Goal: Task Accomplishment & Management: Use online tool/utility

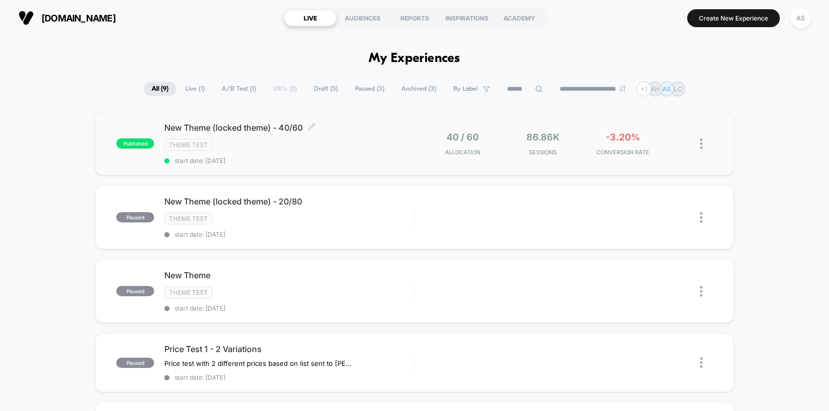
click at [371, 151] on div "New Theme (locked theme) - 40/60 Click to edit experience details Click to edit…" at bounding box center [289, 143] width 250 height 42
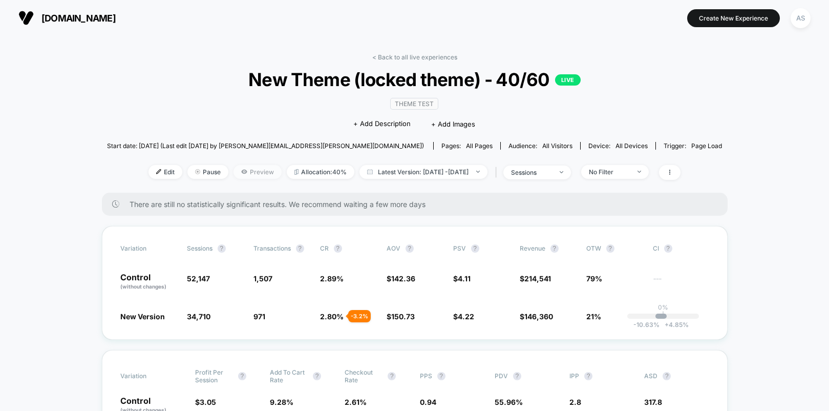
click at [240, 176] on span "Preview" at bounding box center [258, 172] width 48 height 14
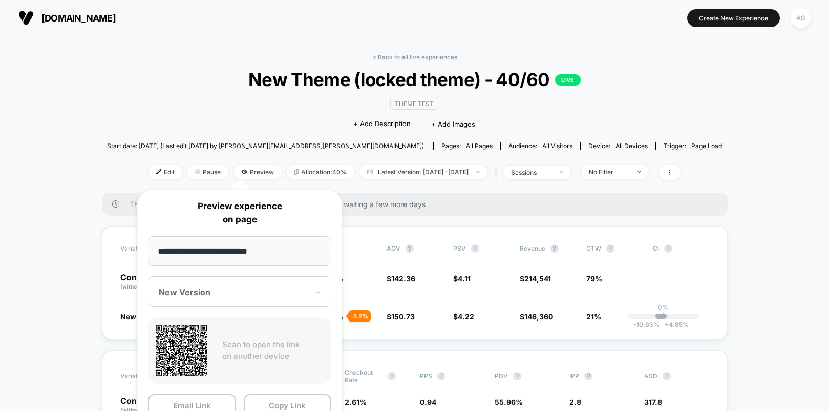
drag, startPoint x: 265, startPoint y: 400, endPoint x: 280, endPoint y: 354, distance: 48.8
click at [281, 355] on div "**********" at bounding box center [239, 323] width 205 height 269
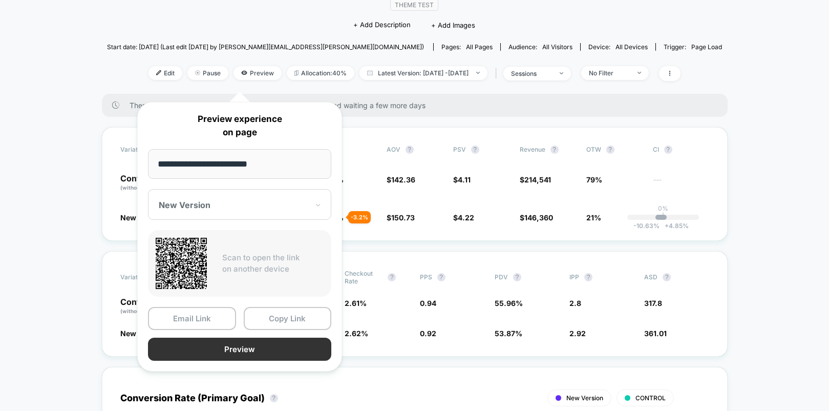
scroll to position [102, 0]
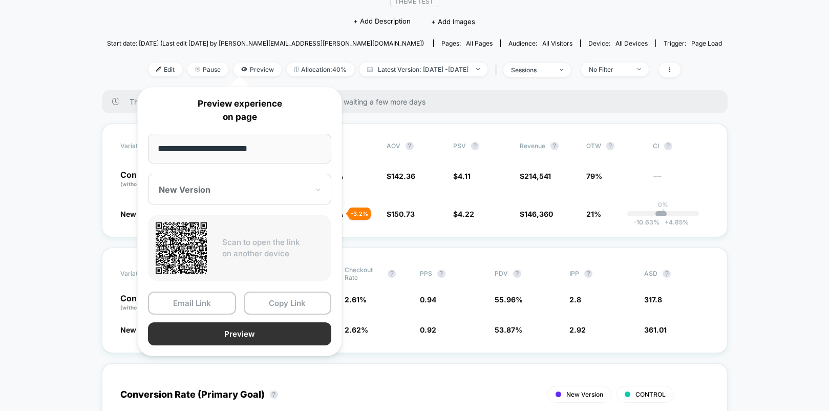
click at [285, 336] on button "Preview" at bounding box center [239, 333] width 183 height 23
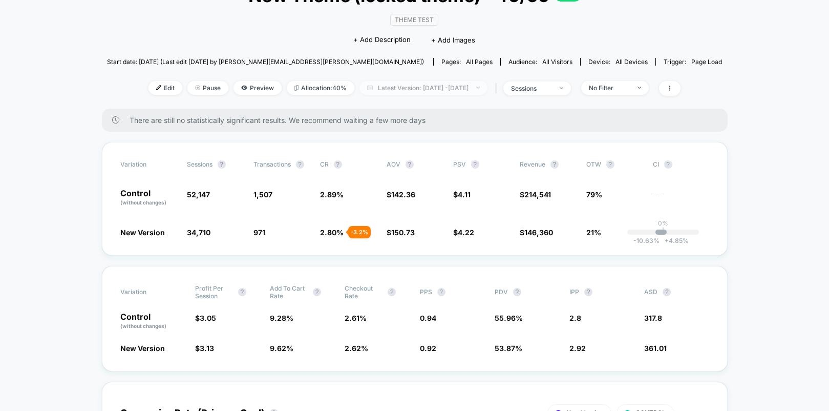
scroll to position [51, 0]
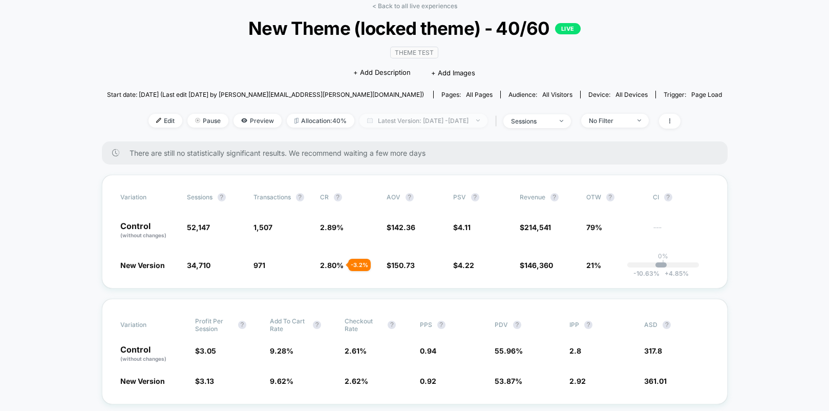
click at [440, 119] on span "Latest Version: Aug 8, 2025 - Aug 12, 2025" at bounding box center [424, 121] width 128 height 14
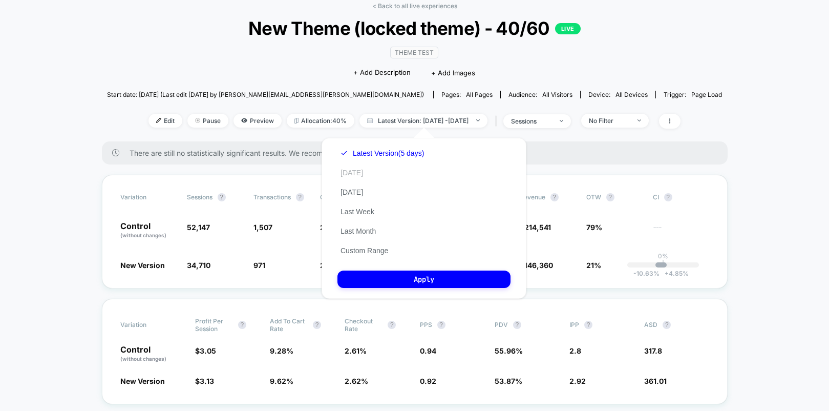
click at [345, 171] on button "[DATE]" at bounding box center [351, 172] width 29 height 9
click at [383, 274] on button "Apply" at bounding box center [423, 278] width 173 height 17
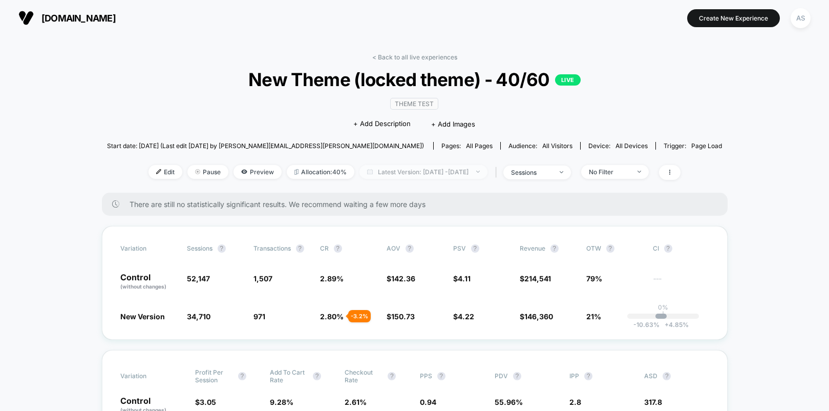
click at [480, 171] on span "Latest Version: [DATE] - [DATE]" at bounding box center [424, 172] width 128 height 14
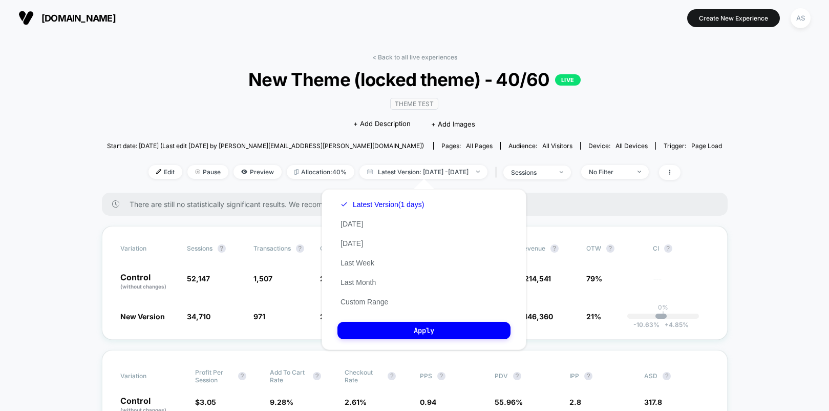
click at [353, 219] on div "Latest Version (1 days) Today Yesterday Last Week Last Month Custom Range" at bounding box center [382, 253] width 90 height 117
click at [352, 220] on button "[DATE]" at bounding box center [351, 223] width 29 height 9
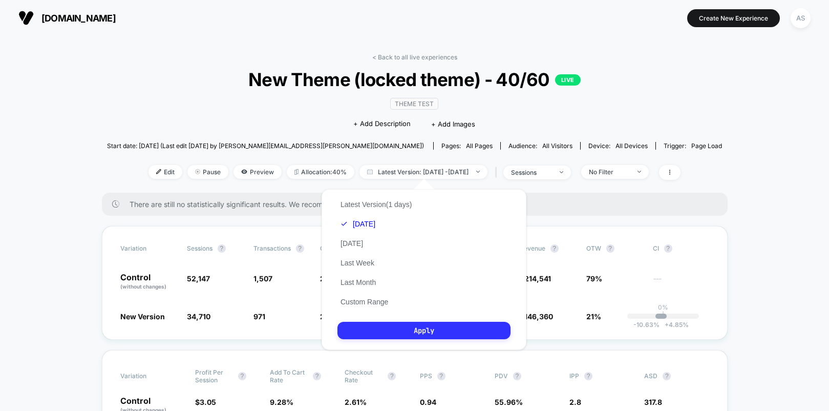
click at [397, 327] on button "Apply" at bounding box center [423, 330] width 173 height 17
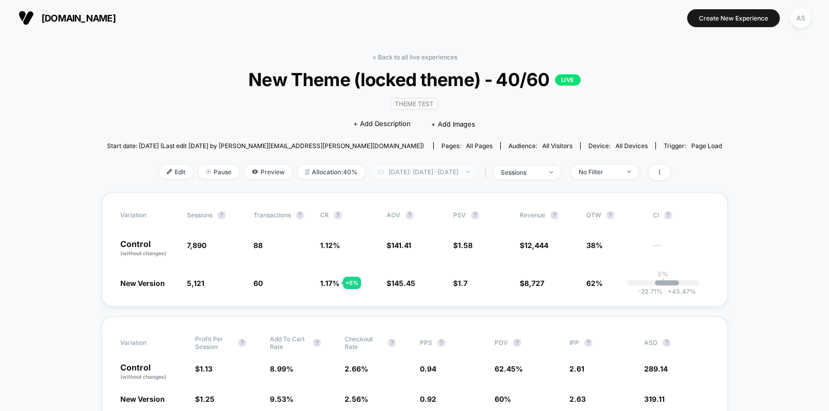
click at [426, 176] on span "Today: Aug 12, 2025 - Aug 12, 2025" at bounding box center [423, 172] width 107 height 14
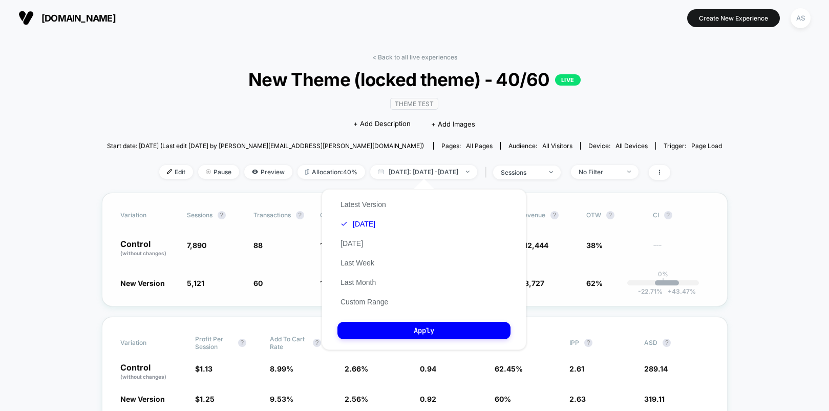
click at [710, 215] on div "Variation Sessions ? Transactions ? CR ? AOV ? PSV ? Revenue ? OTW ? CI ? Contr…" at bounding box center [415, 250] width 626 height 114
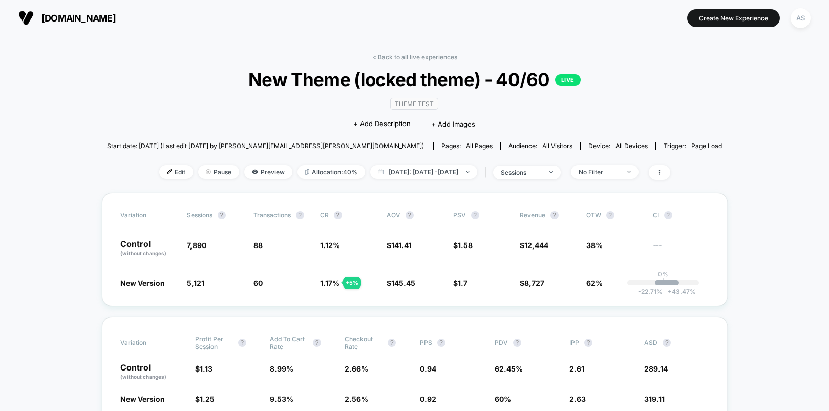
click at [625, 179] on div "Edit Pause Preview Allocation: 40% Today: Aug 12, 2025 - Aug 12, 2025 | session…" at bounding box center [414, 172] width 615 height 15
click at [627, 177] on span "No Filter" at bounding box center [605, 172] width 68 height 14
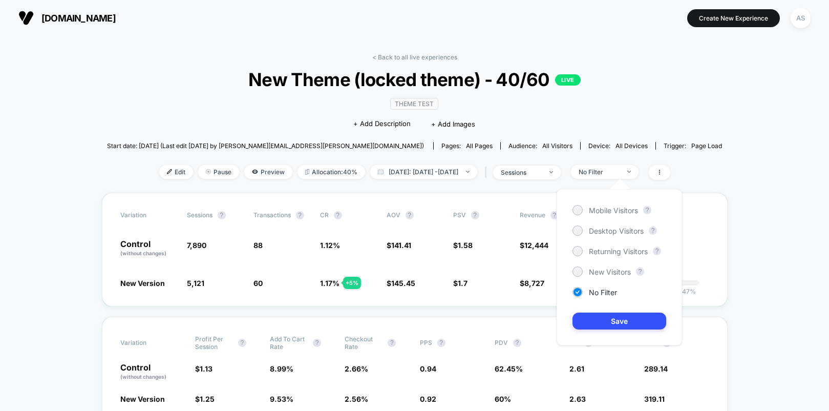
drag, startPoint x: 612, startPoint y: 211, endPoint x: 616, endPoint y: 260, distance: 48.8
click at [612, 210] on span "Mobile Visitors" at bounding box center [613, 210] width 49 height 9
click at [615, 332] on div "Mobile Visitors ? Desktop Visitors ? Returning Visitors ? New Visitors ? No Fil…" at bounding box center [619, 267] width 125 height 156
click at [618, 317] on button "Save" at bounding box center [620, 320] width 94 height 17
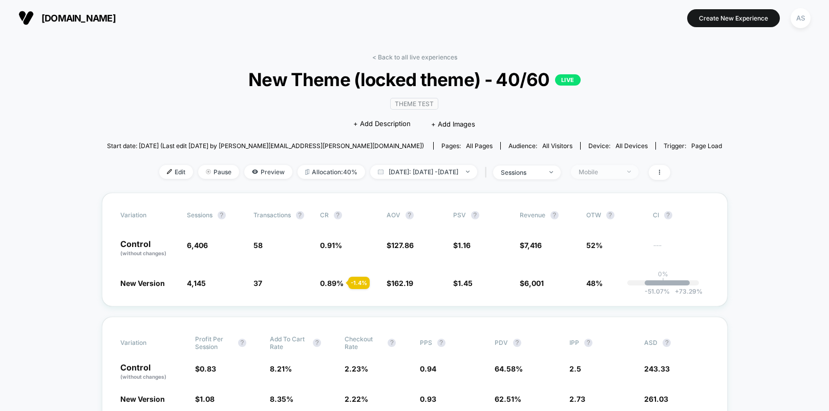
click at [619, 171] on div "Mobile" at bounding box center [599, 172] width 41 height 8
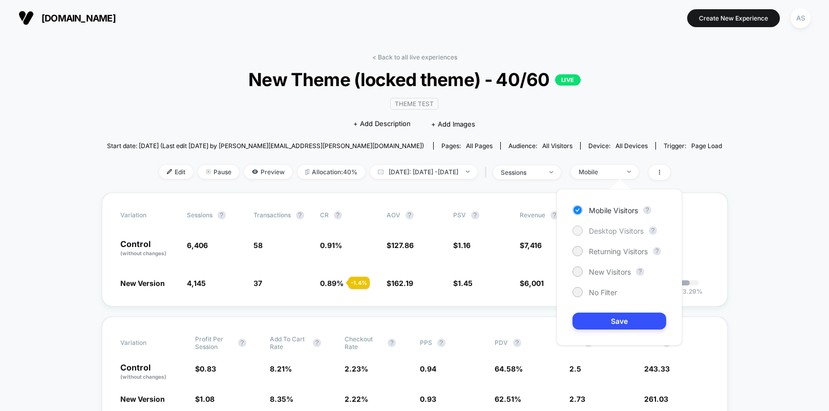
click at [605, 226] on span "Desktop Visitors" at bounding box center [616, 230] width 55 height 9
click at [625, 319] on button "Save" at bounding box center [620, 320] width 94 height 17
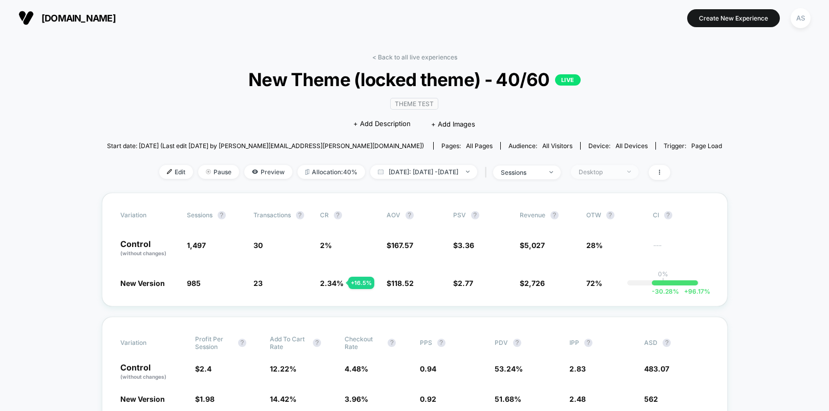
click at [620, 168] on div "Desktop" at bounding box center [599, 172] width 41 height 8
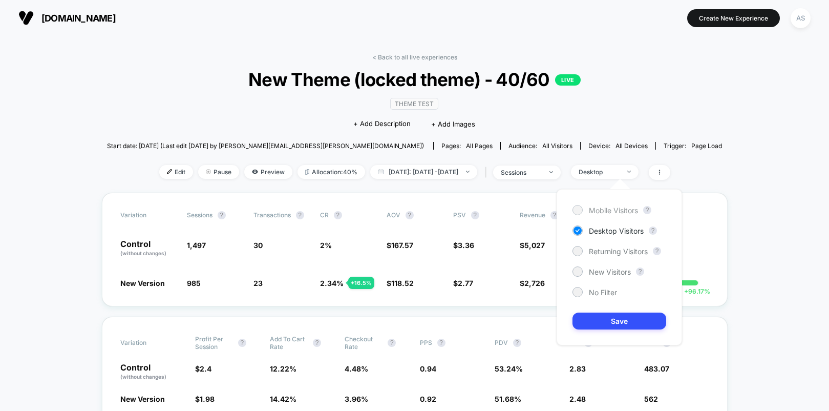
click at [597, 209] on span "Mobile Visitors" at bounding box center [613, 210] width 49 height 9
click at [624, 318] on button "Save" at bounding box center [620, 320] width 94 height 17
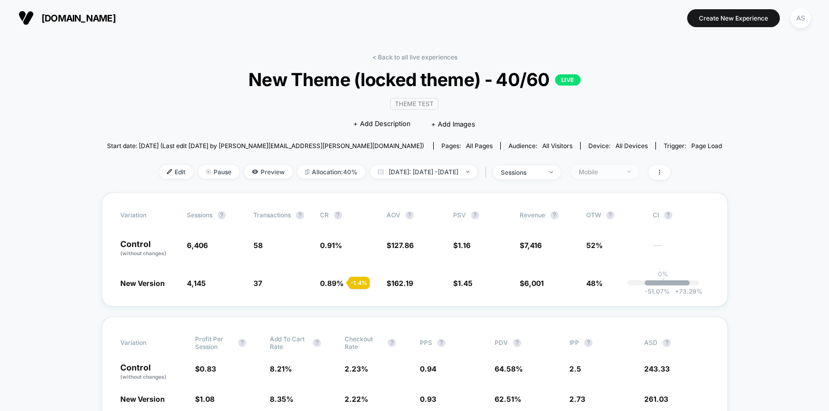
click at [612, 170] on div "Mobile" at bounding box center [599, 172] width 41 height 8
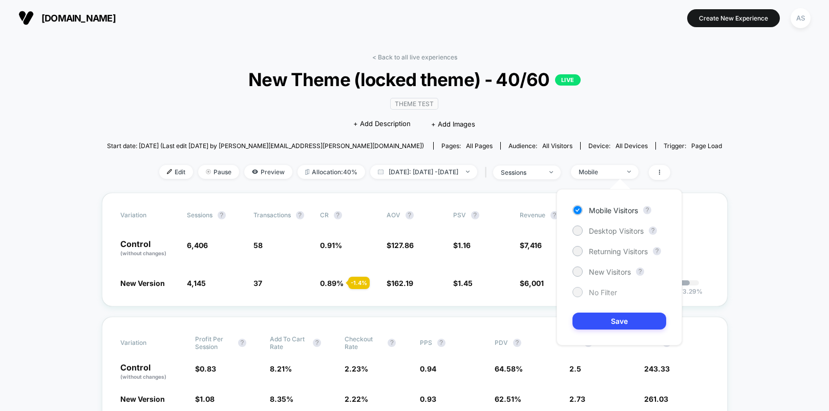
click at [598, 290] on span "No Filter" at bounding box center [603, 292] width 28 height 9
click at [609, 324] on button "Save" at bounding box center [620, 320] width 94 height 17
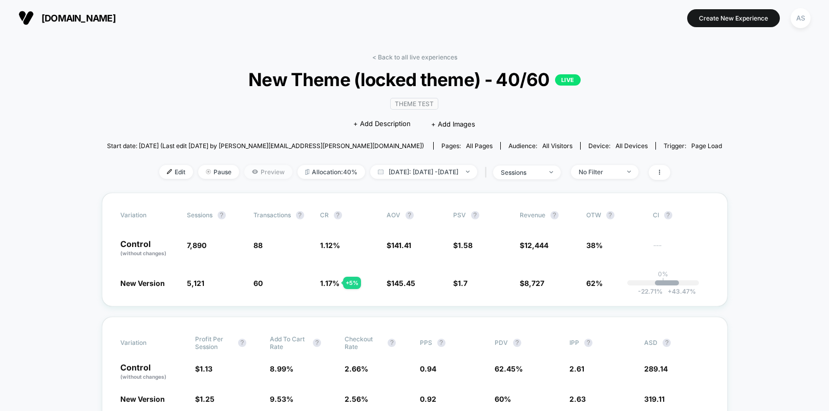
click at [244, 177] on span "Preview" at bounding box center [268, 172] width 48 height 14
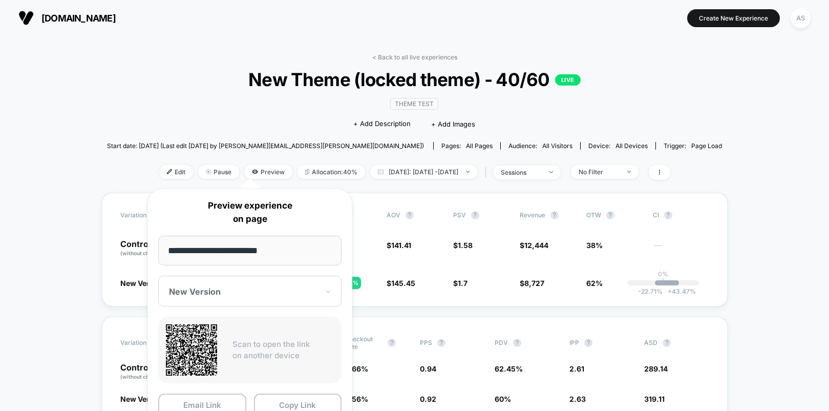
scroll to position [205, 0]
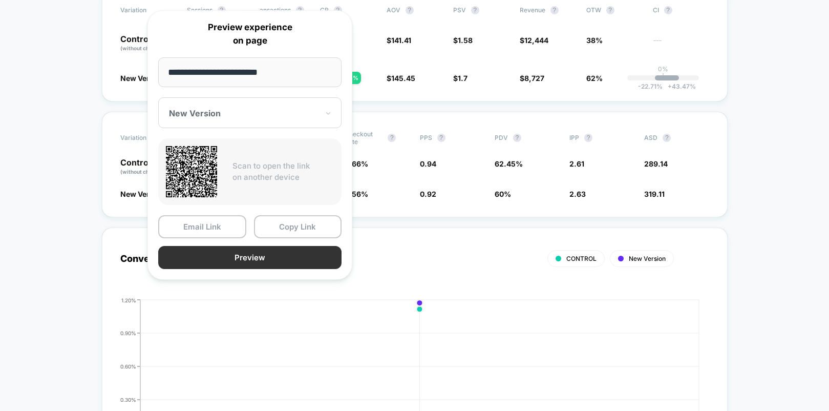
click at [269, 262] on button "Preview" at bounding box center [249, 257] width 183 height 23
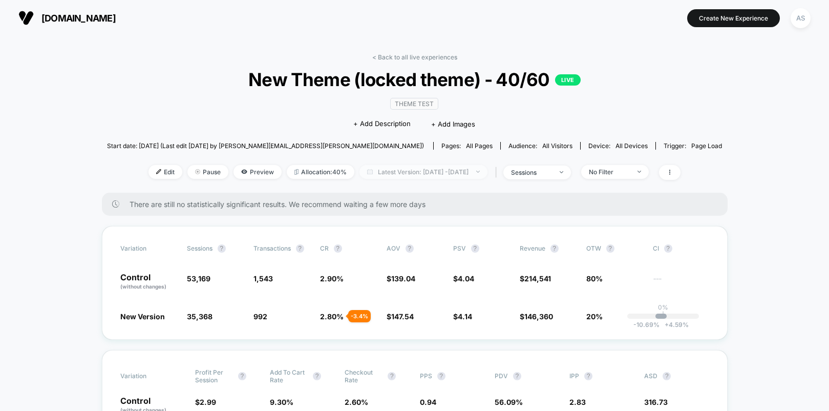
click at [427, 168] on span "Latest Version: [DATE] - [DATE]" at bounding box center [424, 172] width 128 height 14
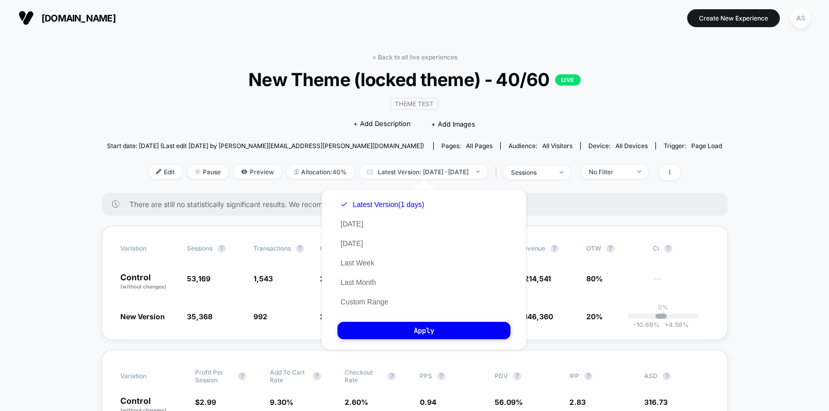
click at [365, 223] on div "Latest Version (1 days) Today Yesterday Last Week Last Month Custom Range" at bounding box center [382, 253] width 90 height 117
click at [358, 223] on button "[DATE]" at bounding box center [351, 223] width 29 height 9
click at [395, 340] on div "Latest Version (1 days) Today Yesterday Last Week Last Month Custom Range Apply" at bounding box center [424, 269] width 205 height 161
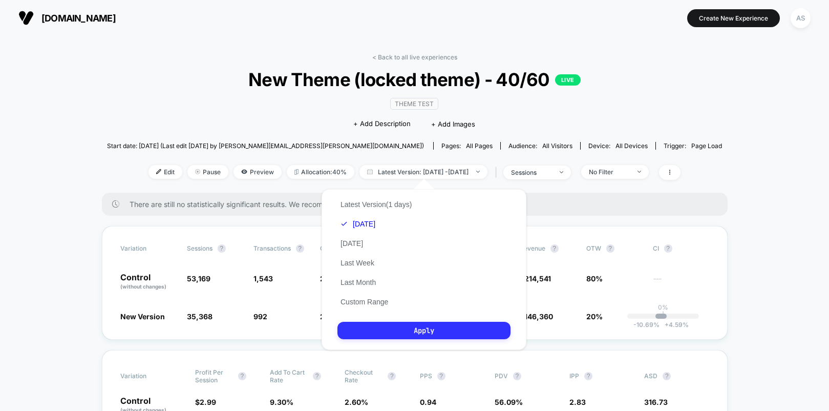
click at [395, 339] on button "Apply" at bounding box center [423, 330] width 173 height 17
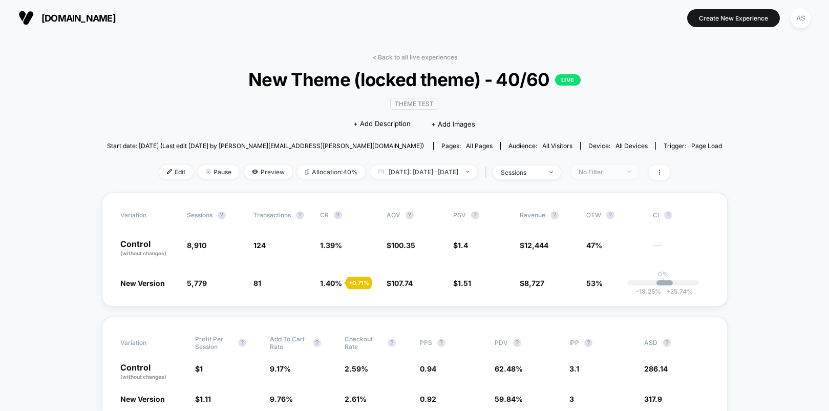
click at [620, 169] on div "No Filter" at bounding box center [599, 172] width 41 height 8
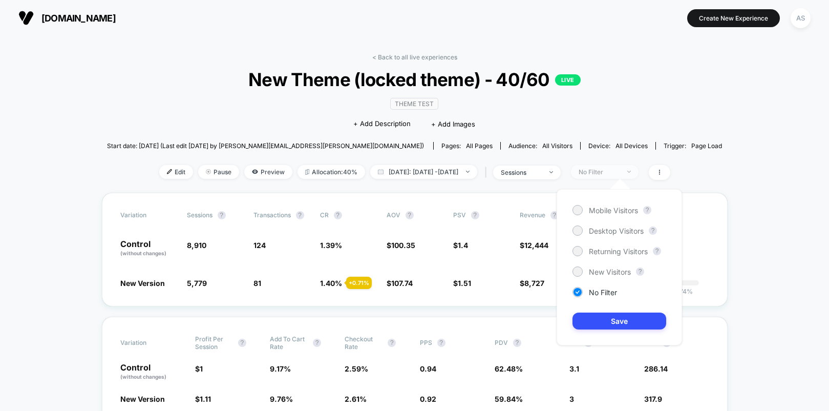
click at [626, 177] on span "No Filter" at bounding box center [605, 172] width 68 height 14
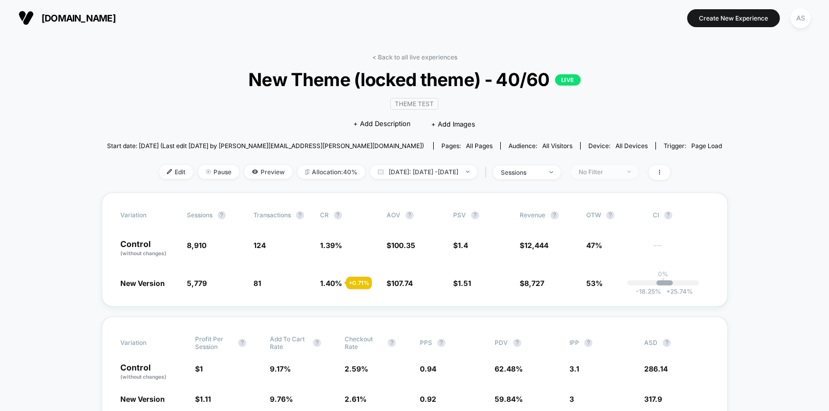
click at [620, 174] on div "No Filter" at bounding box center [599, 172] width 41 height 8
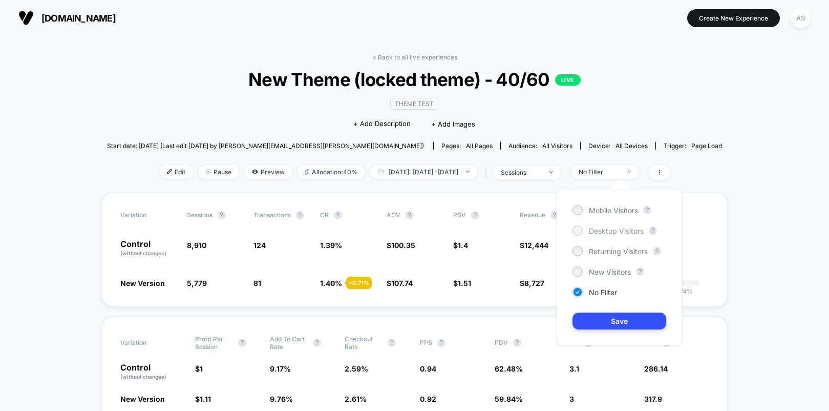
click at [620, 226] on span "Desktop Visitors" at bounding box center [616, 230] width 55 height 9
click at [619, 211] on span "Mobile Visitors" at bounding box center [613, 210] width 49 height 9
click at [625, 317] on button "Save" at bounding box center [620, 320] width 94 height 17
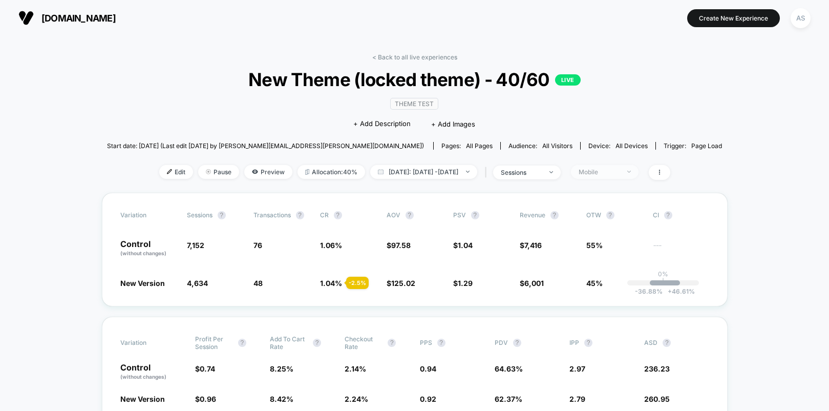
click at [609, 168] on div "Mobile" at bounding box center [599, 172] width 41 height 8
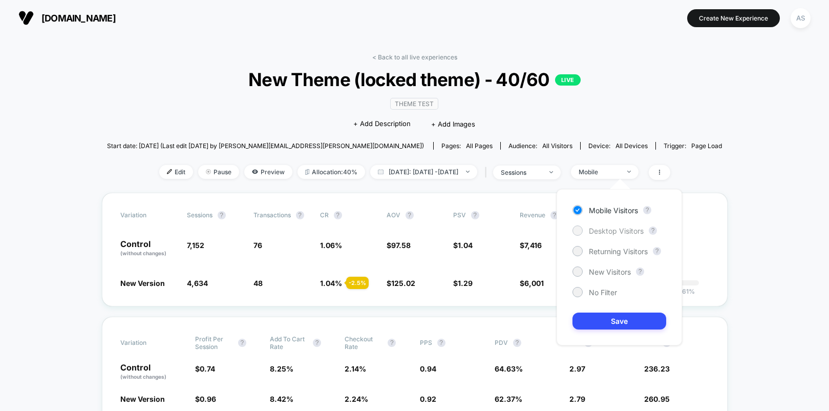
click at [612, 226] on span "Desktop Visitors" at bounding box center [616, 230] width 55 height 9
click at [631, 327] on button "Save" at bounding box center [620, 320] width 94 height 17
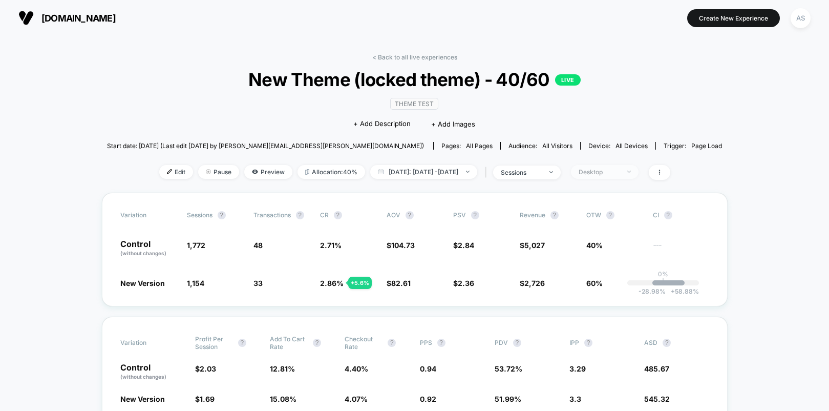
click at [610, 170] on div "Desktop" at bounding box center [599, 172] width 41 height 8
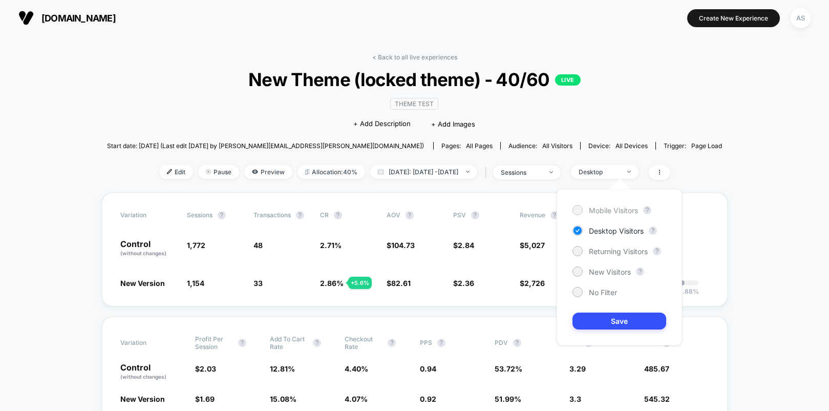
click at [604, 206] on span "Mobile Visitors" at bounding box center [613, 210] width 49 height 9
click at [618, 173] on div "Desktop" at bounding box center [599, 172] width 41 height 8
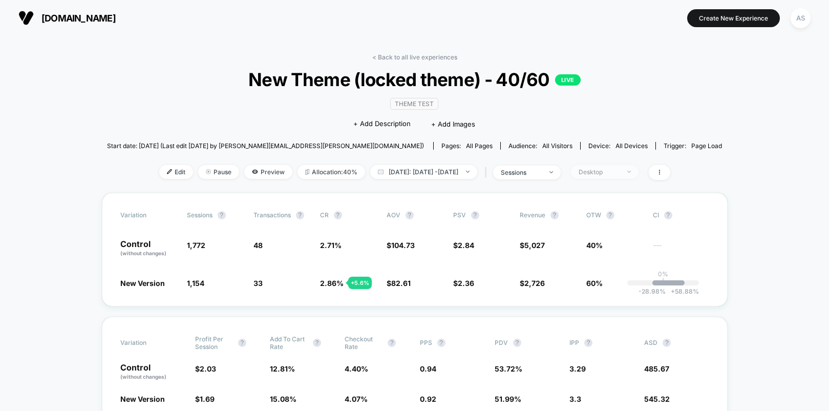
click at [620, 175] on div "Desktop" at bounding box center [599, 172] width 41 height 8
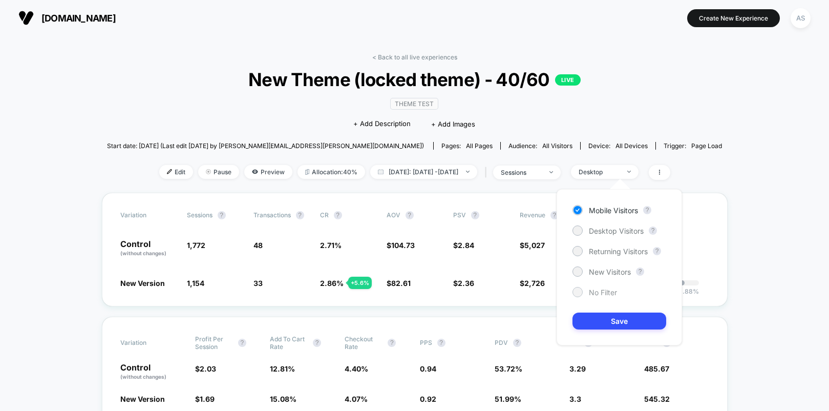
click at [597, 294] on span "No Filter" at bounding box center [603, 292] width 28 height 9
click at [602, 331] on div "Mobile Visitors ? Desktop Visitors ? Returning Visitors ? New Visitors ? No Fil…" at bounding box center [619, 267] width 125 height 156
click at [605, 320] on button "Save" at bounding box center [620, 320] width 94 height 17
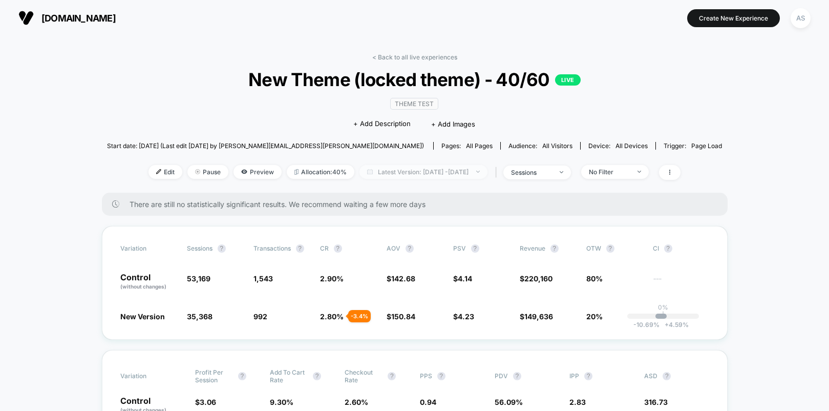
click at [445, 172] on span "Latest Version: [DATE] - [DATE]" at bounding box center [424, 172] width 128 height 14
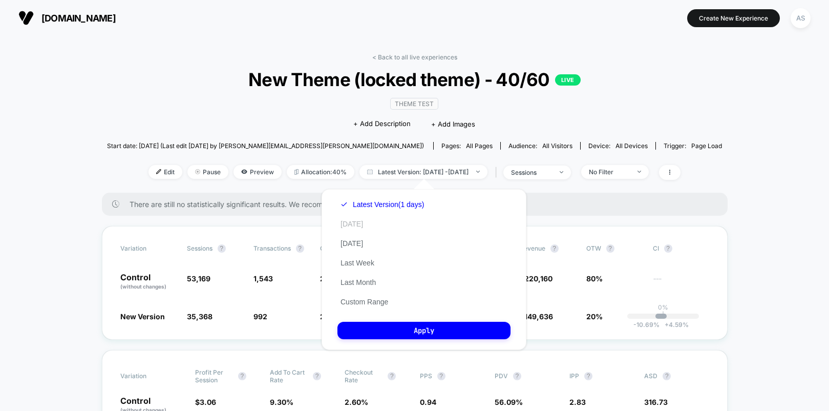
click at [351, 222] on button "[DATE]" at bounding box center [351, 223] width 29 height 9
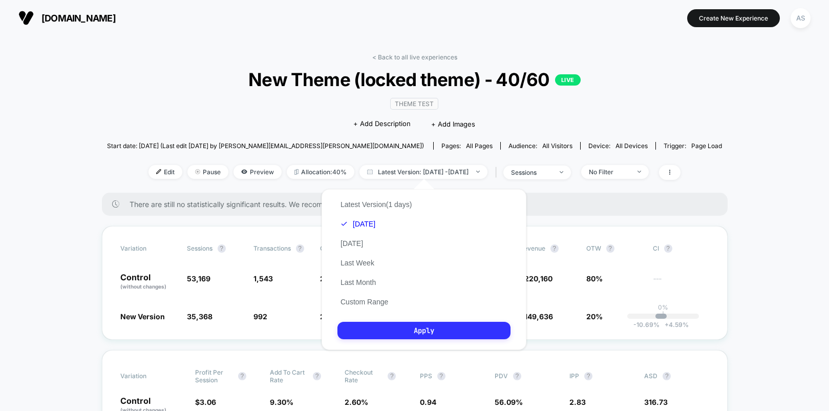
click at [371, 329] on button "Apply" at bounding box center [423, 330] width 173 height 17
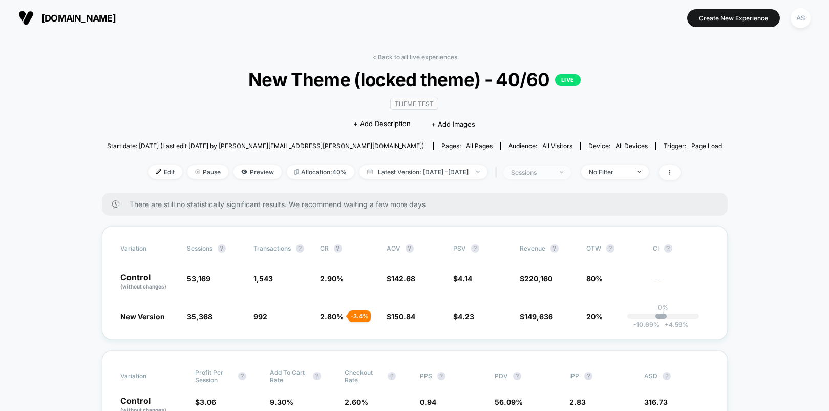
click at [571, 175] on span "sessions" at bounding box center [537, 172] width 68 height 14
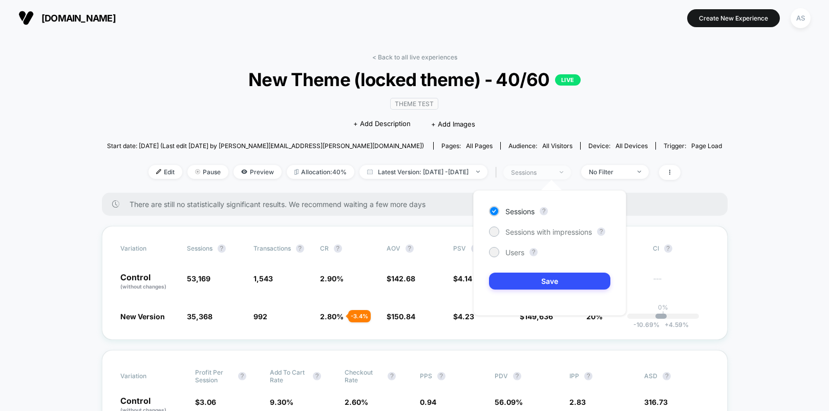
click at [571, 175] on span "sessions" at bounding box center [537, 172] width 68 height 14
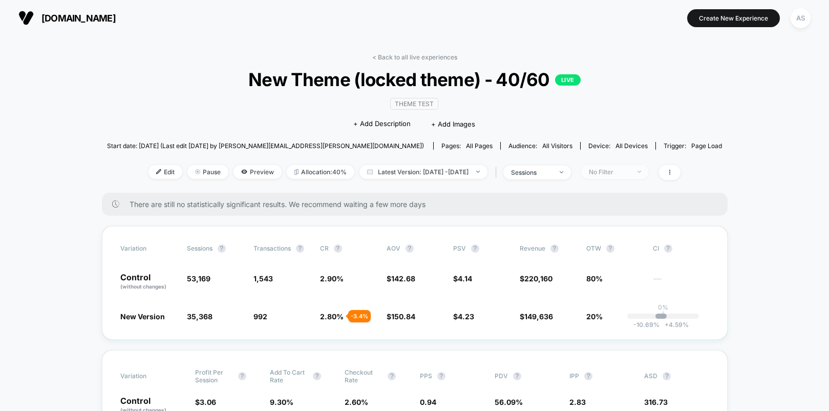
click at [622, 174] on div "No Filter" at bounding box center [609, 172] width 41 height 8
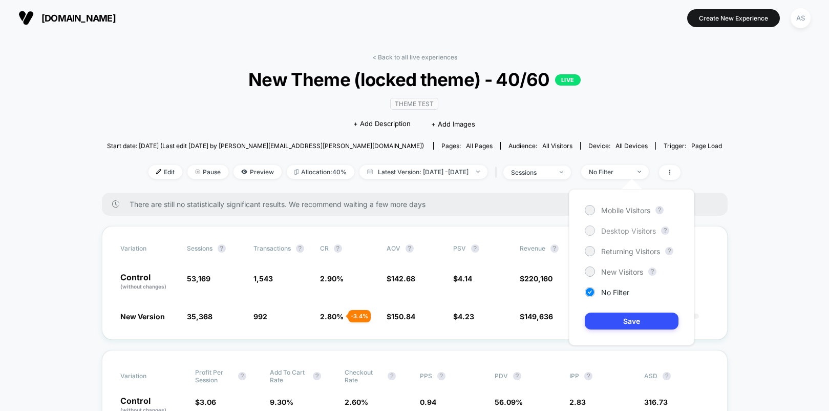
click at [607, 228] on span "Desktop Visitors" at bounding box center [628, 230] width 55 height 9
click at [608, 326] on button "Save" at bounding box center [632, 320] width 94 height 17
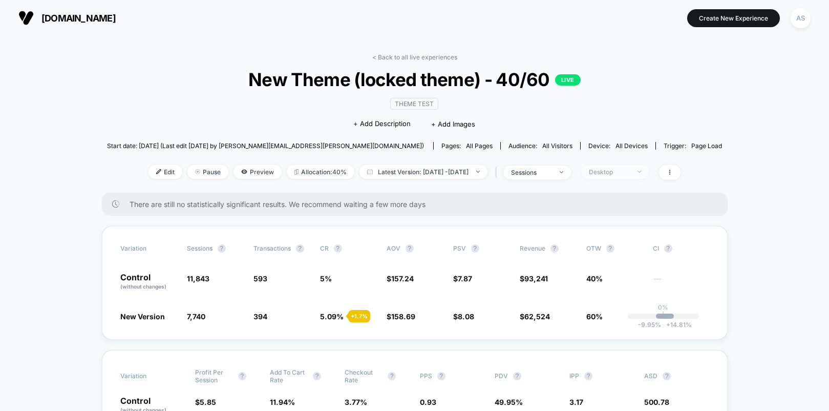
click at [630, 168] on div "Desktop" at bounding box center [609, 172] width 41 height 8
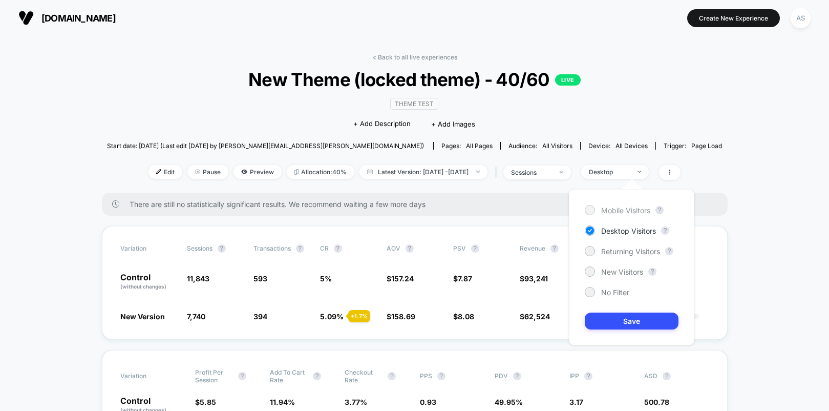
click at [623, 207] on span "Mobile Visitors" at bounding box center [625, 210] width 49 height 9
click at [624, 320] on button "Save" at bounding box center [632, 320] width 94 height 17
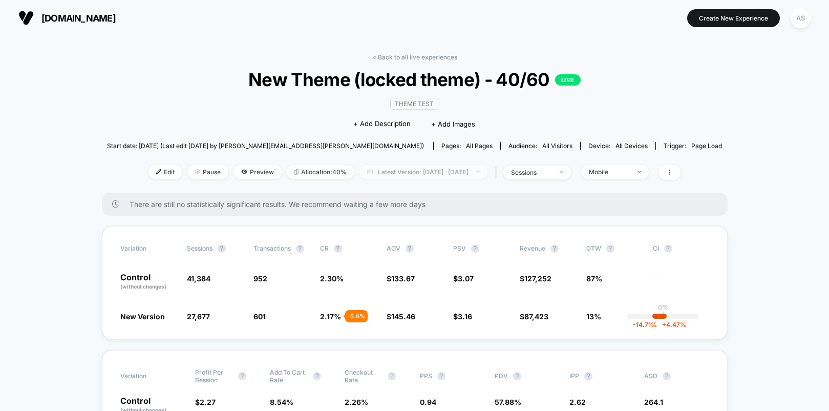
click at [478, 173] on span "Latest Version: Aug 12, 2025 - Aug 12, 2025" at bounding box center [424, 172] width 128 height 14
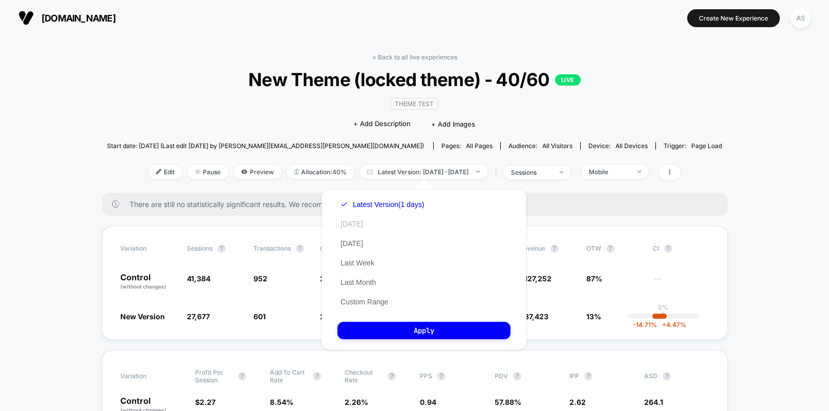
drag, startPoint x: 357, startPoint y: 222, endPoint x: 365, endPoint y: 227, distance: 9.0
click at [357, 222] on button "Today" at bounding box center [351, 223] width 29 height 9
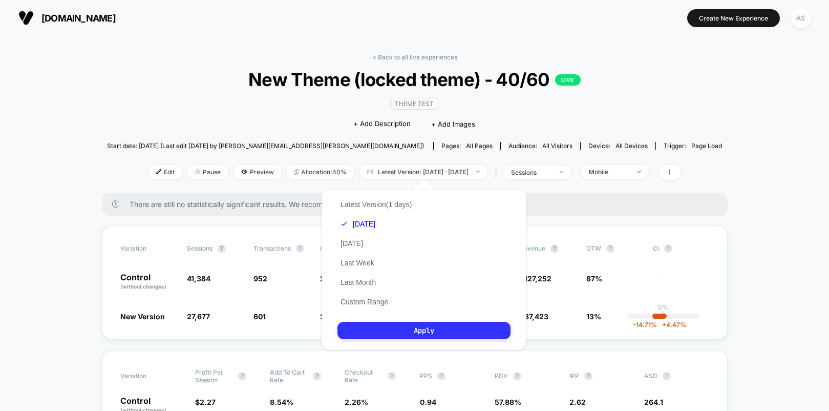
click at [402, 324] on button "Apply" at bounding box center [423, 330] width 173 height 17
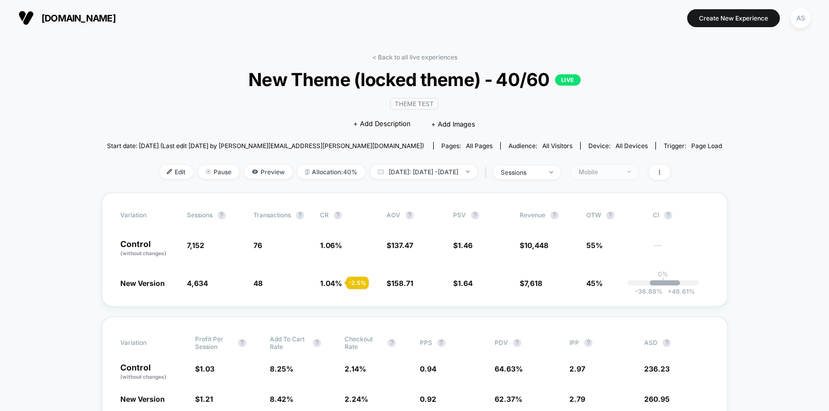
click at [609, 169] on div "Mobile" at bounding box center [599, 172] width 41 height 8
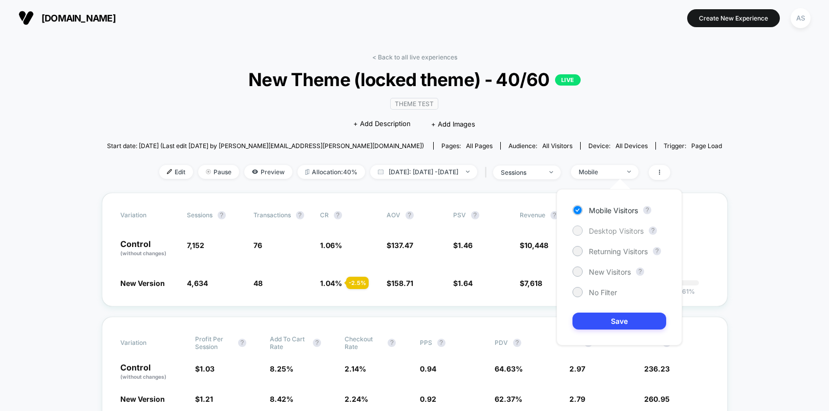
click at [598, 228] on span "Desktop Visitors" at bounding box center [616, 230] width 55 height 9
click at [602, 328] on button "Save" at bounding box center [620, 320] width 94 height 17
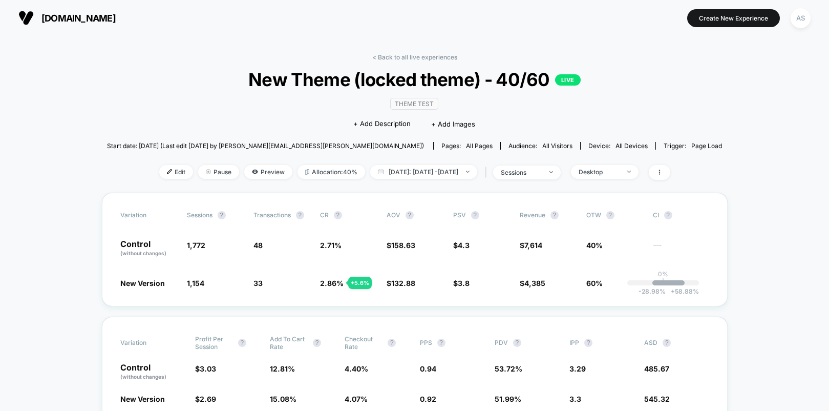
click at [617, 162] on div "< Back to all live experiences New Theme (locked theme) - 40/60 LIVE Theme Test…" at bounding box center [414, 122] width 615 height 139
click at [617, 168] on div "Desktop" at bounding box center [599, 172] width 41 height 8
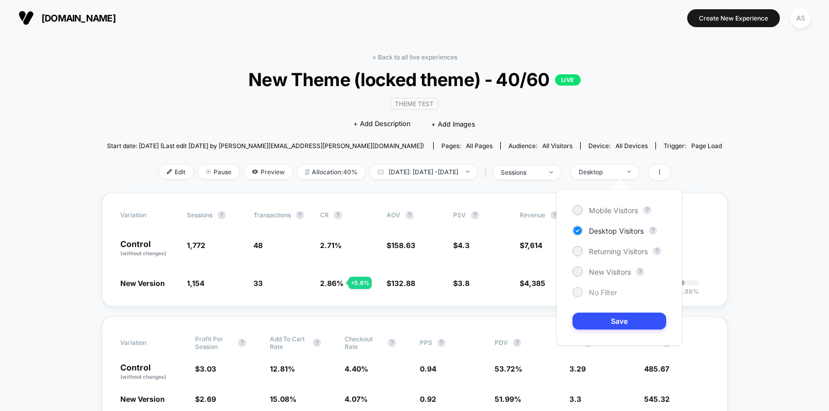
click at [599, 293] on span "No Filter" at bounding box center [603, 292] width 28 height 9
click at [595, 321] on button "Save" at bounding box center [620, 320] width 94 height 17
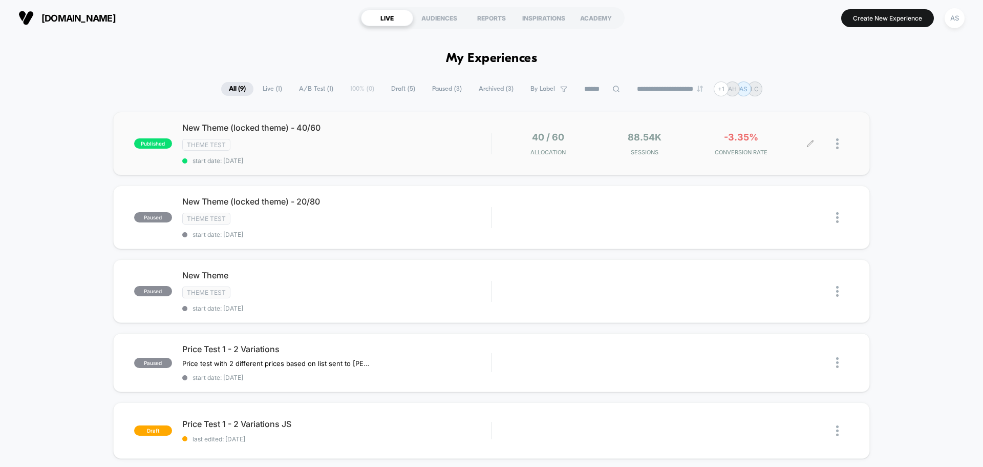
click at [832, 144] on div at bounding box center [830, 144] width 38 height 24
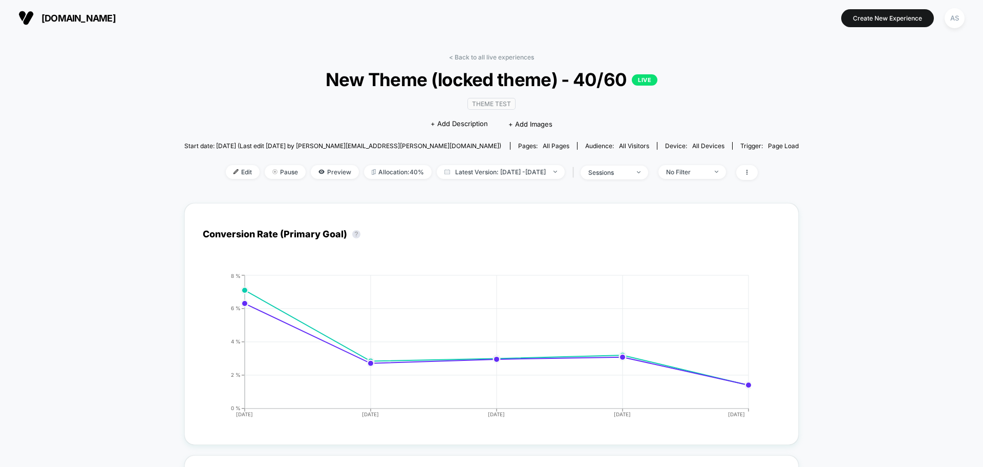
drag, startPoint x: 841, startPoint y: 152, endPoint x: 806, endPoint y: 143, distance: 36.4
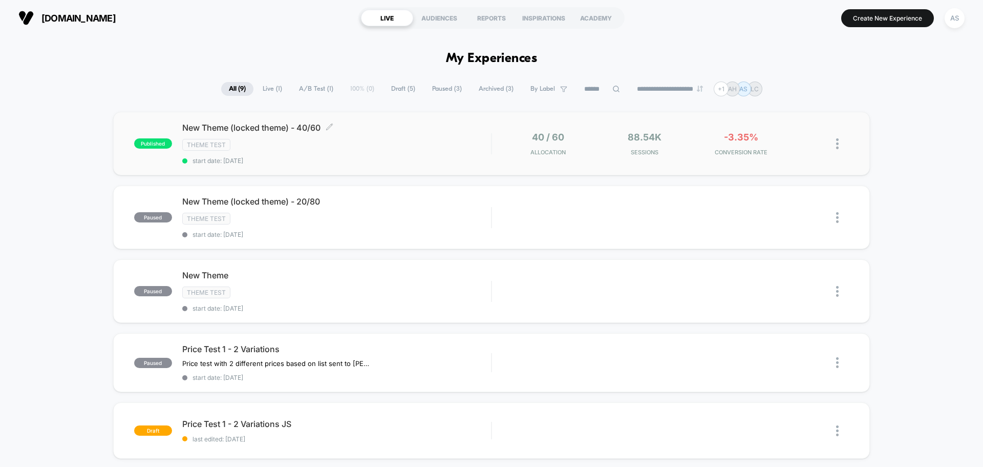
click at [304, 149] on div "Theme Test" at bounding box center [336, 145] width 309 height 12
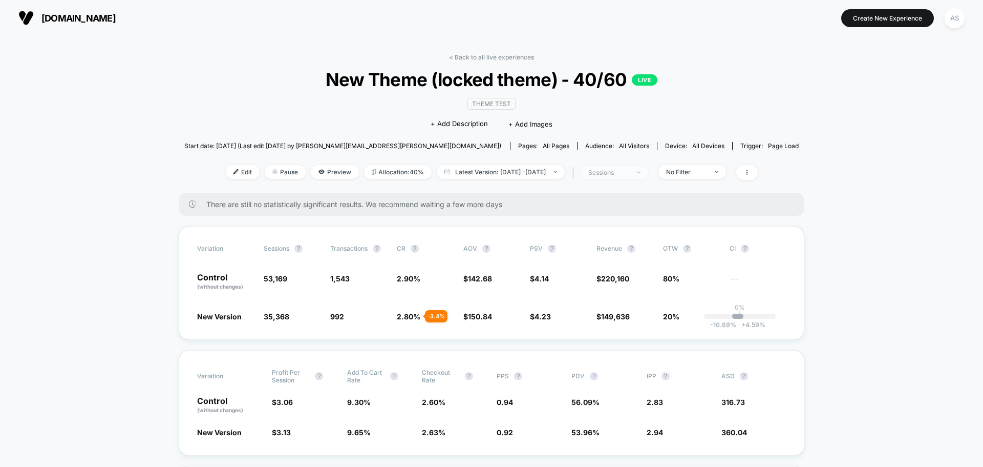
click at [619, 173] on div "sessions" at bounding box center [608, 172] width 41 height 8
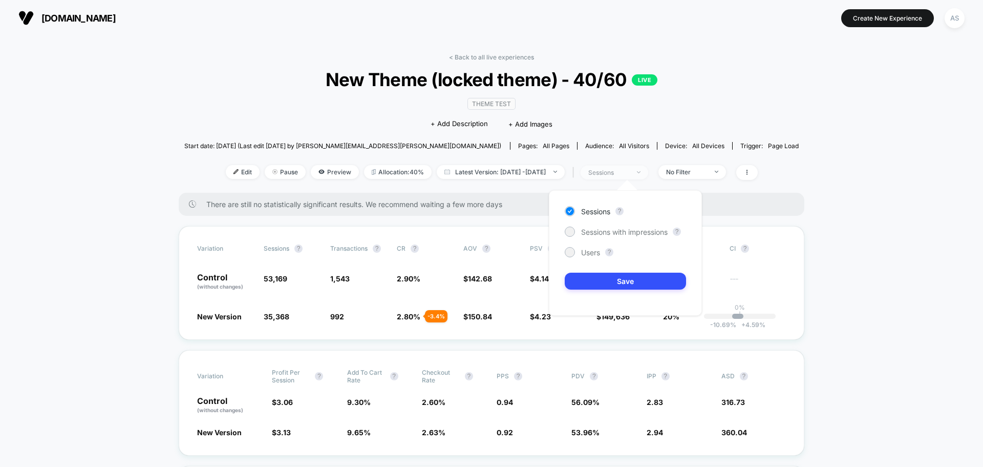
click at [619, 173] on div "sessions" at bounding box center [608, 172] width 41 height 8
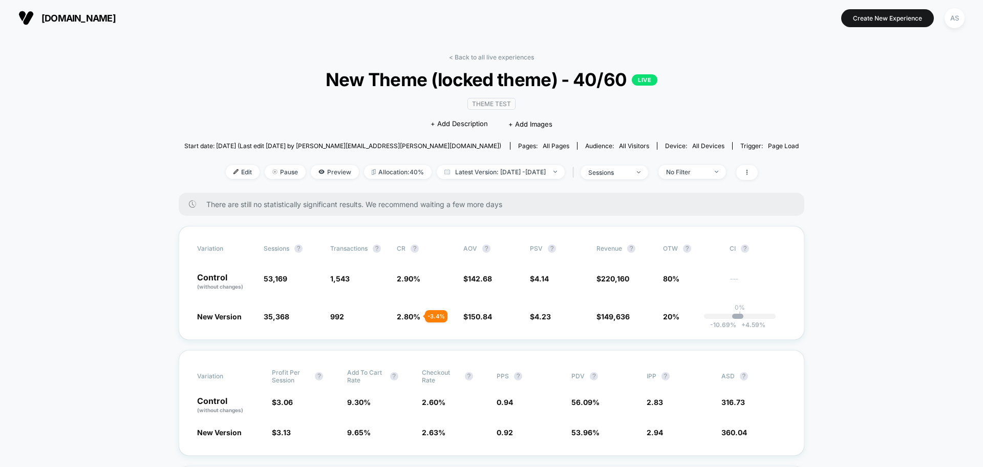
click at [517, 159] on div "< Back to all live experiences New Theme (locked theme) - 40/60 LIVE Theme Test…" at bounding box center [491, 122] width 615 height 139
click at [514, 173] on span "Latest Version: Aug 8, 2025 - Aug 12, 2025" at bounding box center [501, 172] width 128 height 14
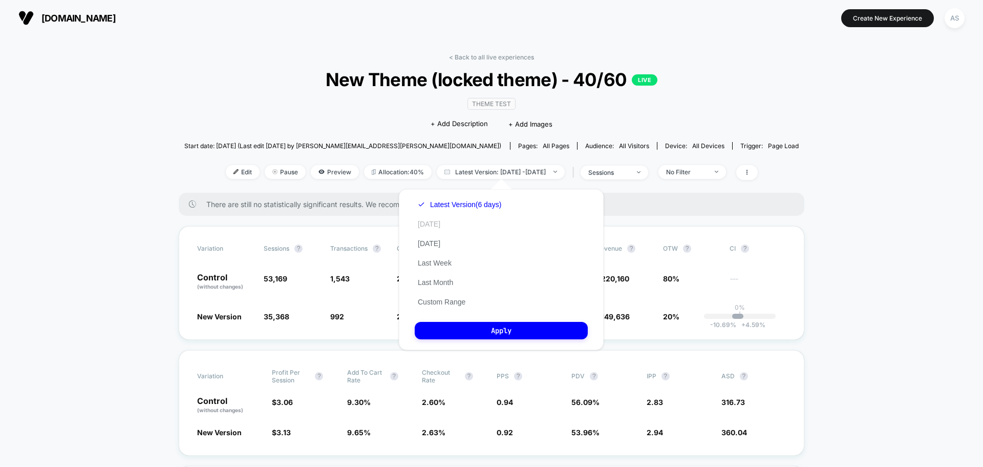
click at [431, 223] on button "Today" at bounding box center [429, 223] width 29 height 9
click at [472, 330] on button "Apply" at bounding box center [501, 330] width 173 height 17
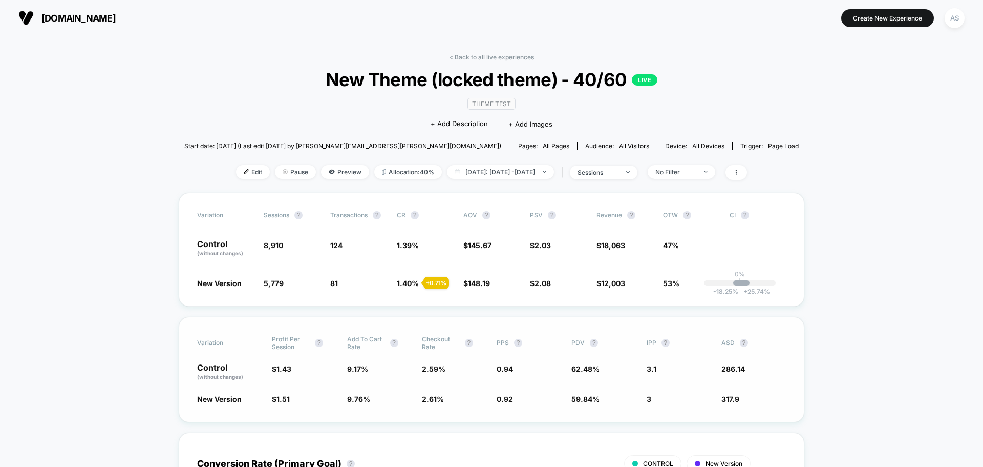
drag, startPoint x: 570, startPoint y: 361, endPoint x: 557, endPoint y: 350, distance: 16.7
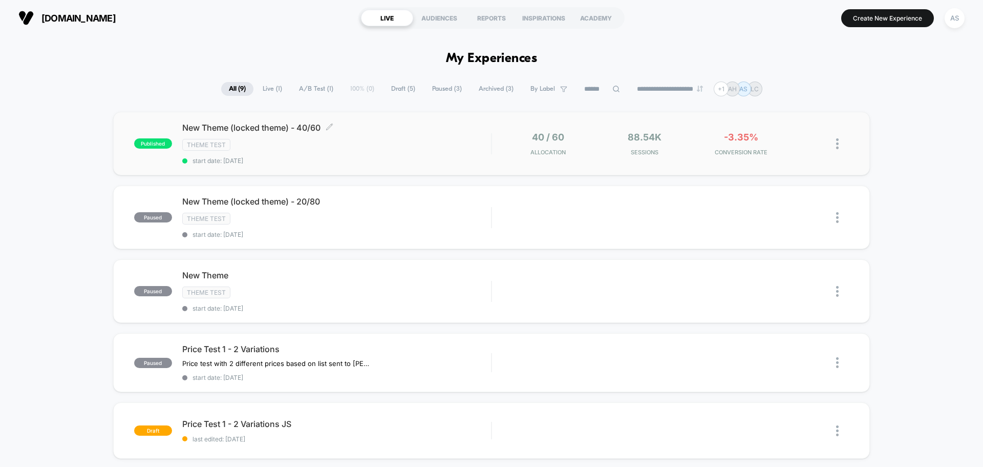
click at [444, 141] on div "Theme Test" at bounding box center [336, 145] width 309 height 12
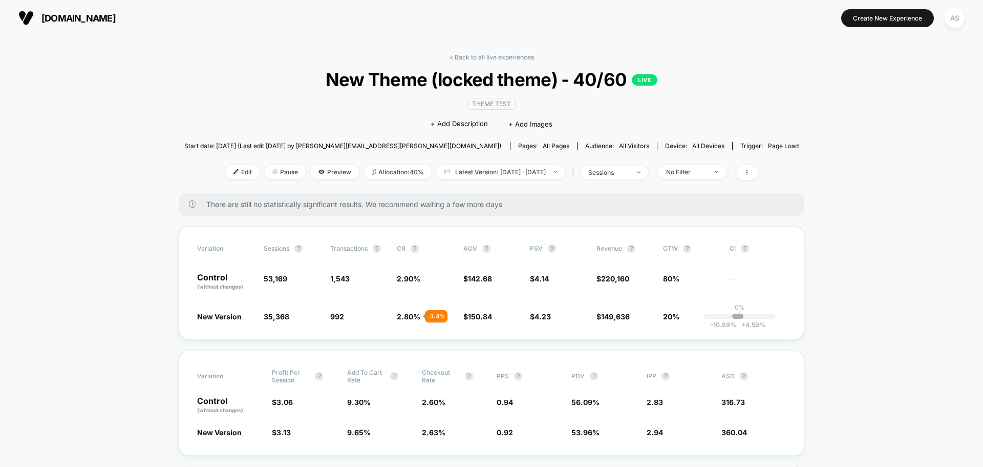
click at [119, 24] on button "[DOMAIN_NAME]" at bounding box center [66, 18] width 103 height 16
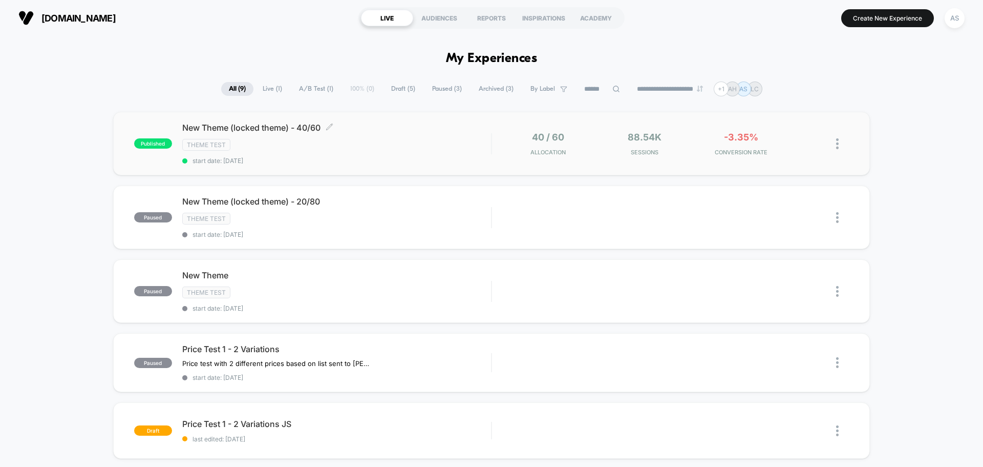
click at [288, 159] on span "start date: [DATE]" at bounding box center [336, 161] width 309 height 8
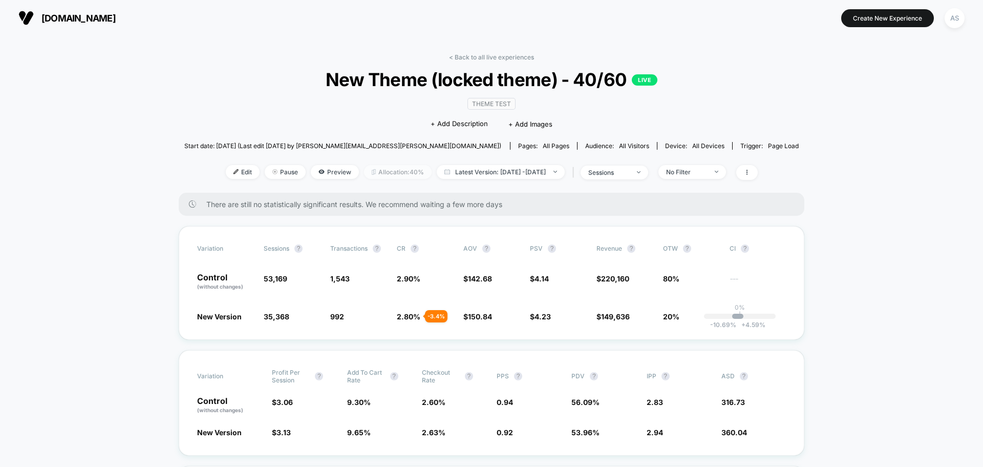
click at [399, 174] on span "Allocation: 40%" at bounding box center [398, 172] width 68 height 14
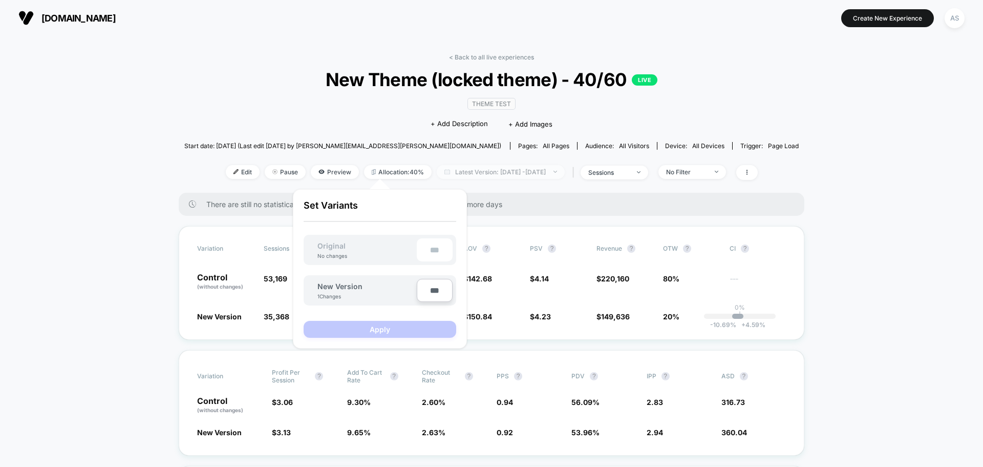
click at [519, 173] on span "Latest Version: Aug 8, 2025 - Aug 12, 2025" at bounding box center [501, 172] width 128 height 14
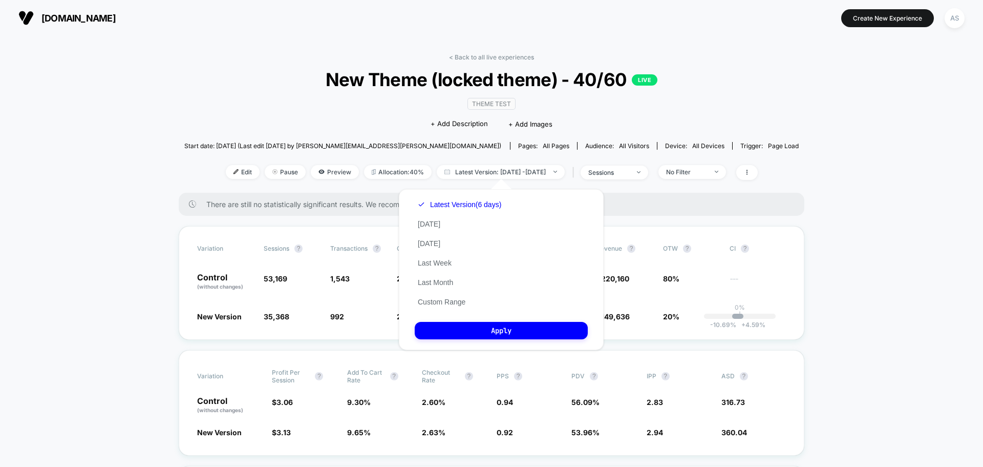
drag, startPoint x: 92, startPoint y: 55, endPoint x: 112, endPoint y: 23, distance: 37.9
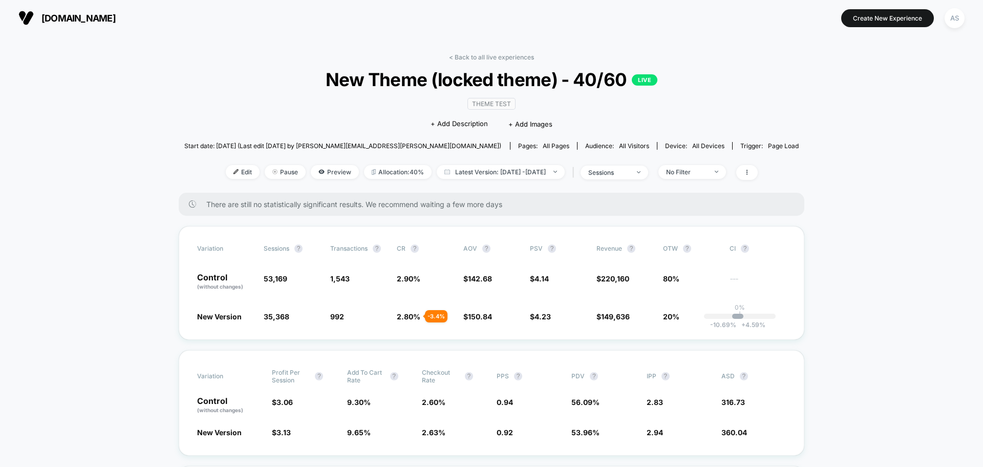
drag, startPoint x: 114, startPoint y: 23, endPoint x: 108, endPoint y: 27, distance: 7.0
click at [114, 23] on span "[DOMAIN_NAME]" at bounding box center [78, 18] width 74 height 11
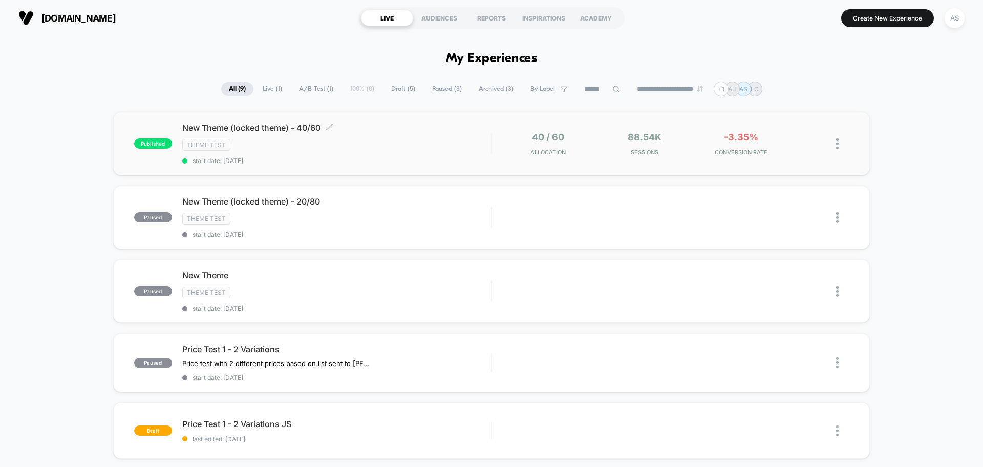
click at [293, 156] on div "New Theme (locked theme) - 40/60 Click to edit experience details Click to edit…" at bounding box center [336, 143] width 309 height 42
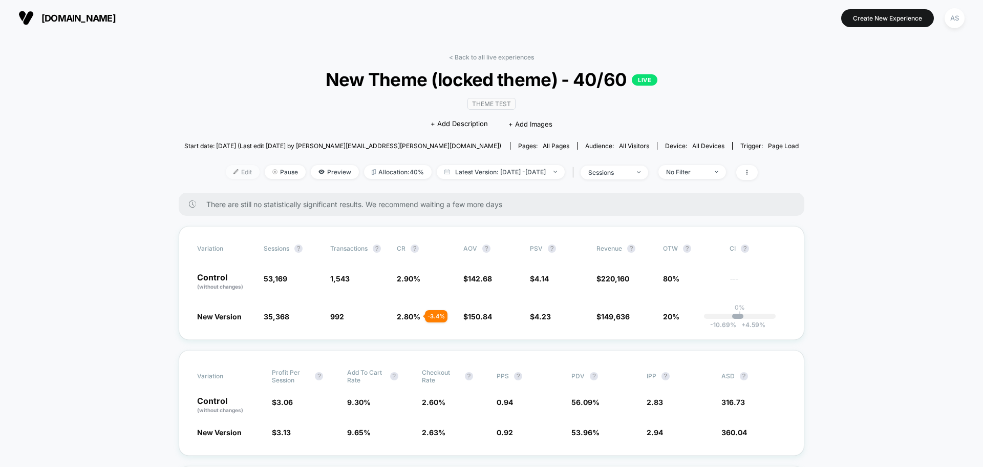
click at [226, 168] on span "Edit" at bounding box center [243, 172] width 34 height 14
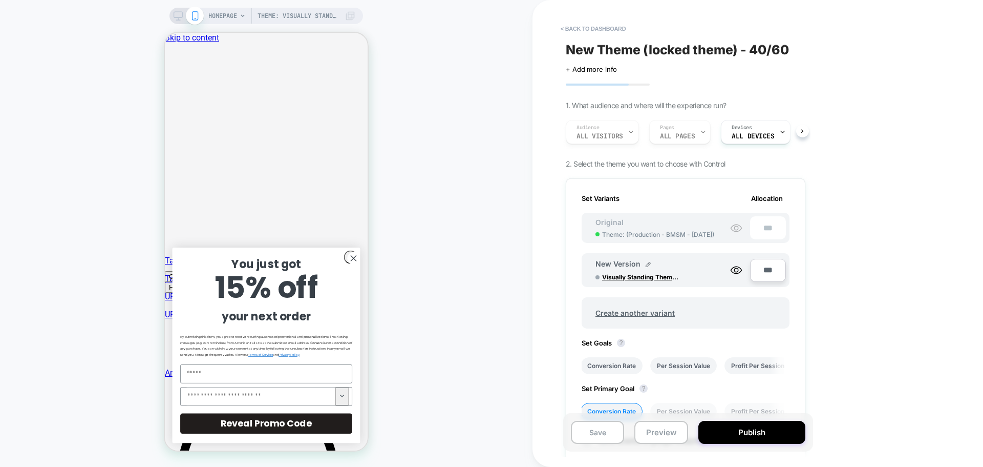
drag, startPoint x: 602, startPoint y: 221, endPoint x: 690, endPoint y: 234, distance: 89.0
click at [690, 234] on div "Original Theme: ( Production - BMSM - Aug 12 )" at bounding box center [654, 228] width 139 height 20
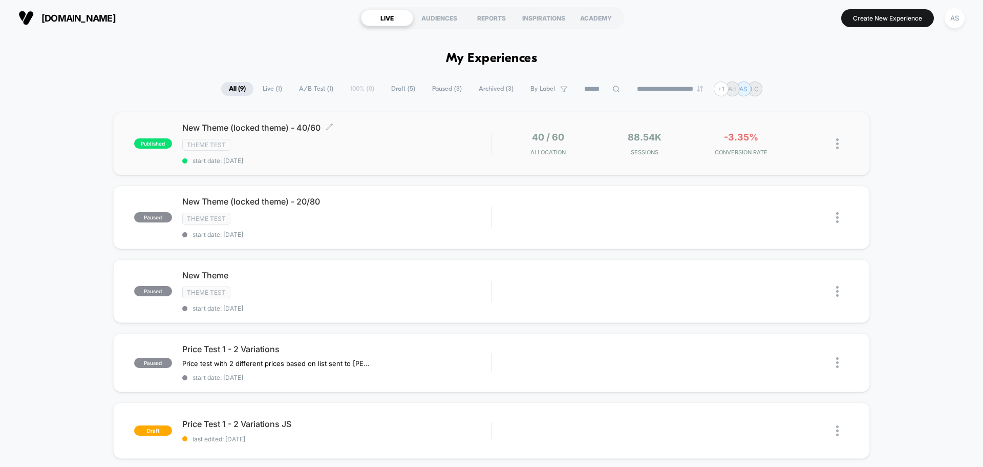
click at [283, 150] on div "Theme Test" at bounding box center [336, 145] width 309 height 12
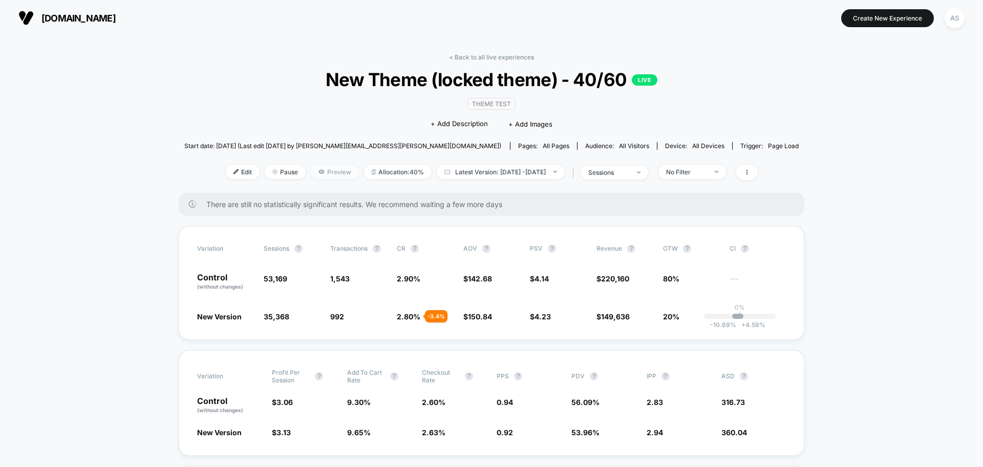
click at [311, 166] on span "Preview" at bounding box center [335, 172] width 48 height 14
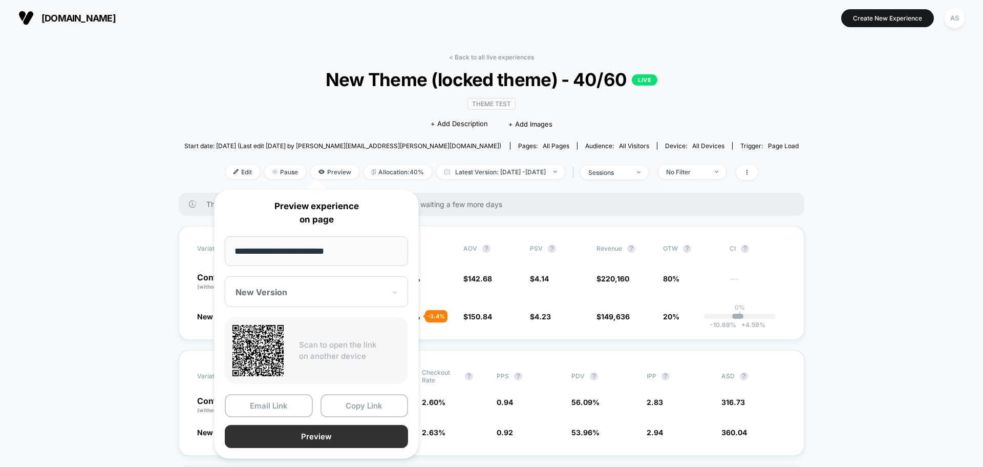
click at [305, 439] on button "Preview" at bounding box center [316, 436] width 183 height 23
